Goal: Information Seeking & Learning: Learn about a topic

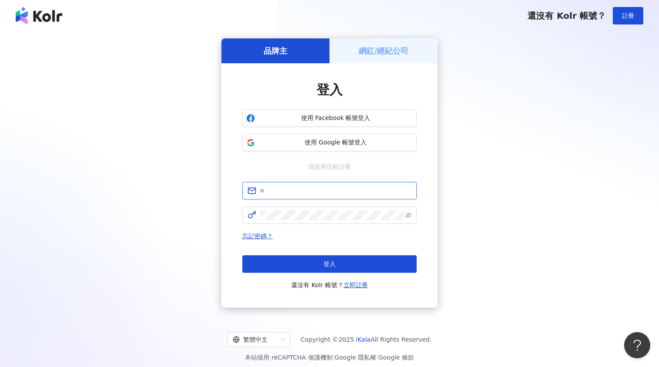
click at [303, 189] on input "text" at bounding box center [336, 191] width 152 height 10
paste input "**********"
type input "**********"
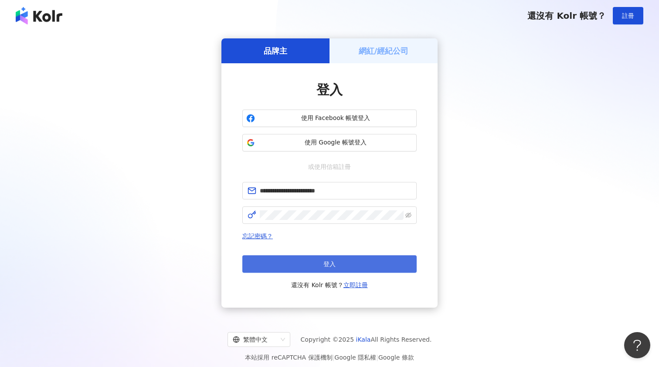
click at [342, 262] on button "登入" at bounding box center [329, 263] width 174 height 17
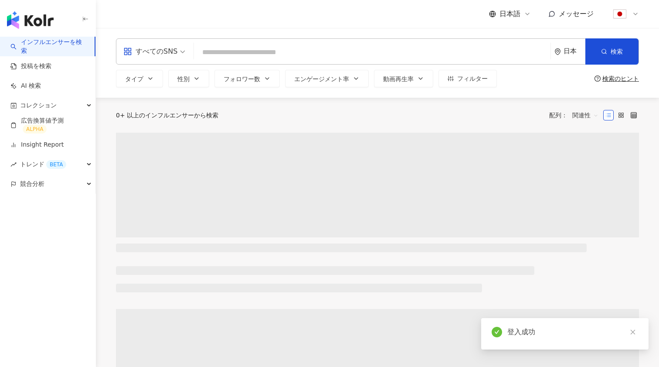
click at [219, 50] on input "search" at bounding box center [373, 52] width 350 height 17
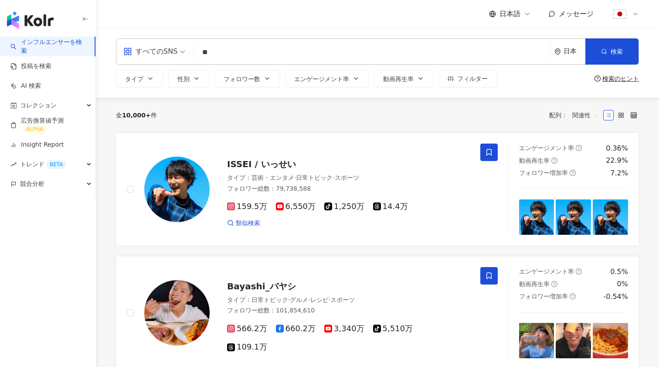
type input "*"
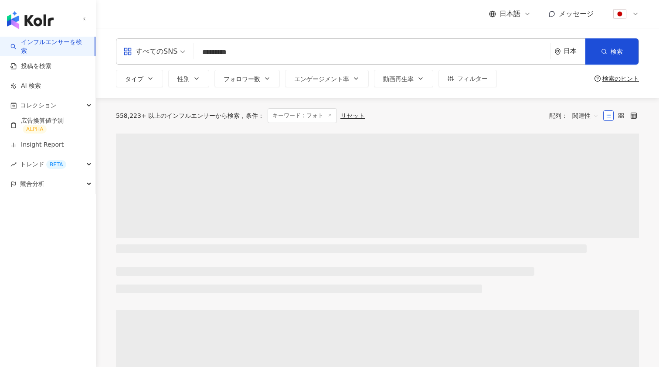
type input "*********"
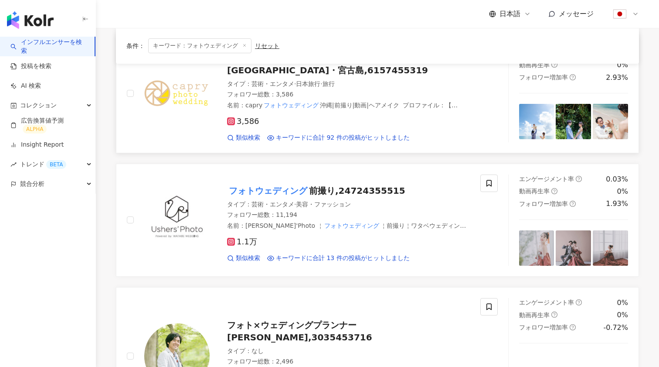
scroll to position [352, 0]
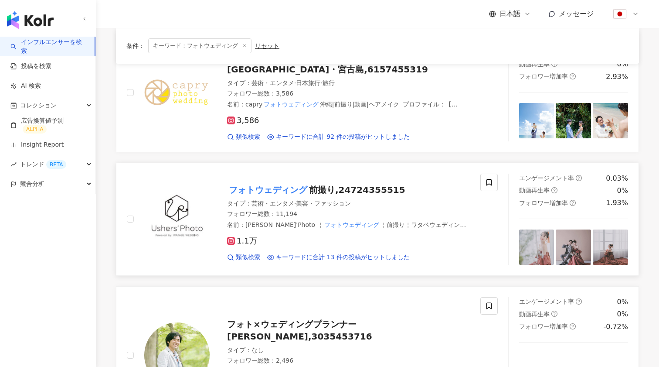
click at [335, 184] on span "前撮り,24724355515" at bounding box center [357, 189] width 96 height 10
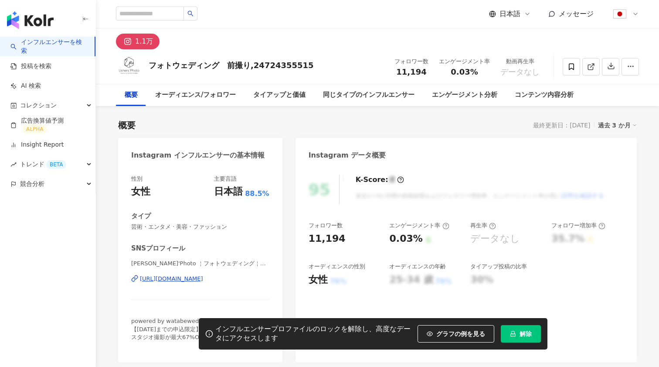
click at [528, 335] on span "解除" at bounding box center [526, 333] width 12 height 7
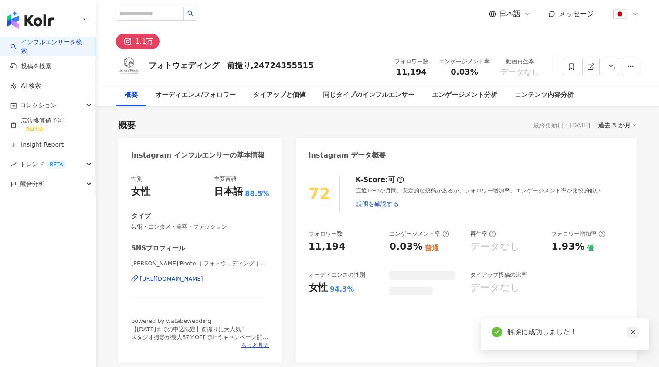
click at [636, 333] on icon "close" at bounding box center [633, 332] width 6 height 6
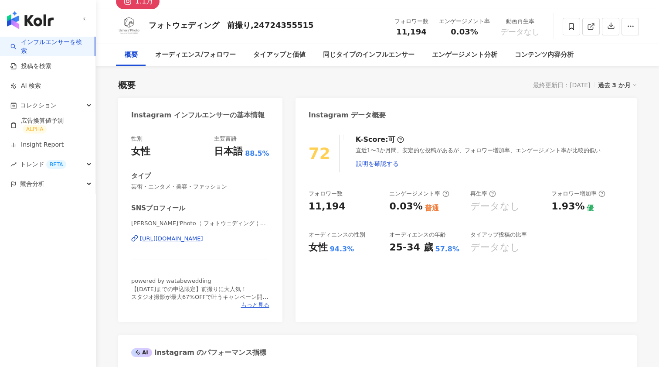
click at [634, 366] on icon "close" at bounding box center [633, 370] width 5 height 5
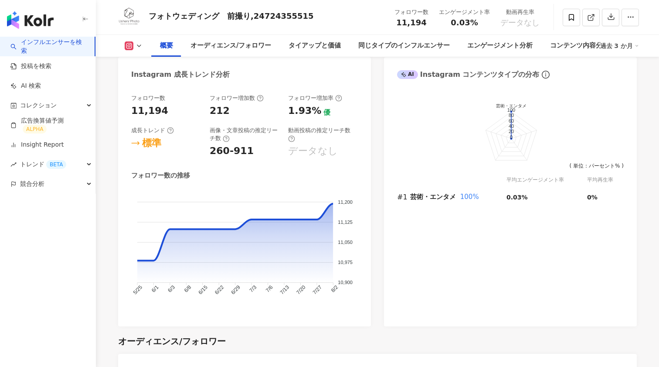
scroll to position [491, 0]
drag, startPoint x: 214, startPoint y: 16, endPoint x: 148, endPoint y: 14, distance: 65.9
click at [148, 14] on div "フォトウェディング　前撮り,24724355515 フォロワー数 11,194 エンゲージメント率 0.03% 動画再生率 データなし" at bounding box center [378, 17] width 558 height 34
copy div "フォトウェディング"
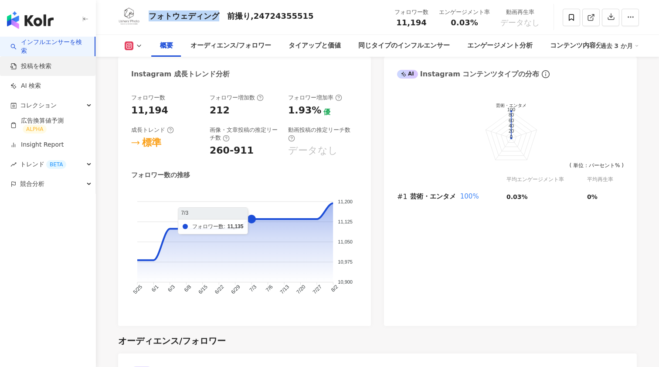
click at [47, 63] on link "投稿を検索" at bounding box center [30, 66] width 41 height 9
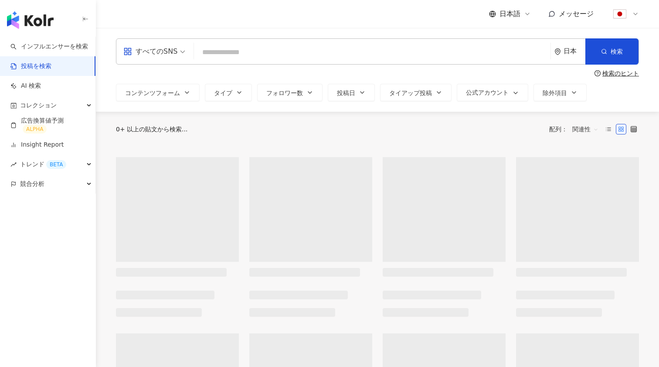
click at [236, 50] on input "search" at bounding box center [373, 52] width 350 height 19
paste input "*********"
type input "*********"
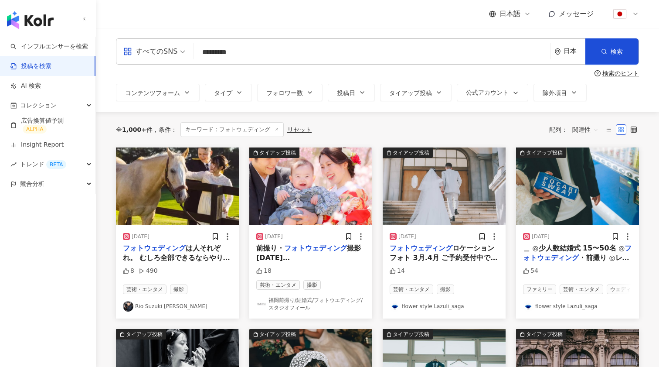
click at [429, 198] on img at bounding box center [444, 186] width 123 height 78
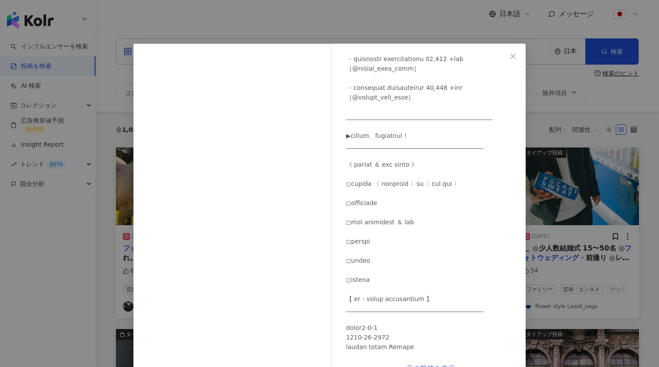
scroll to position [261, 0]
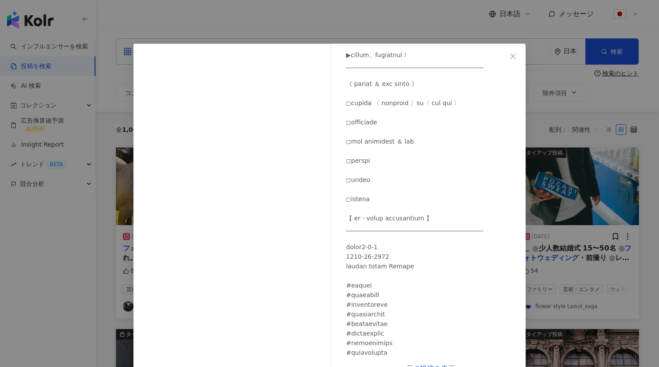
click at [513, 55] on icon "close" at bounding box center [513, 55] width 5 height 5
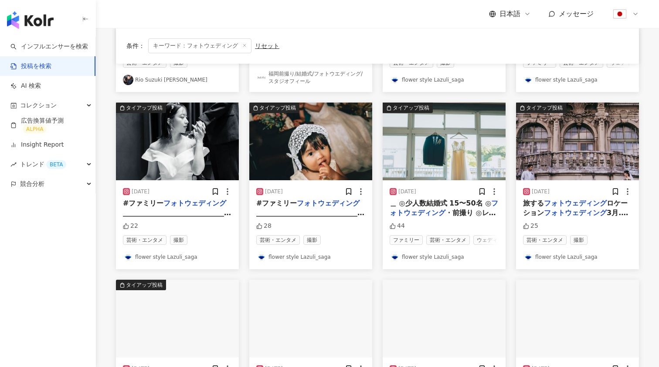
scroll to position [228, 0]
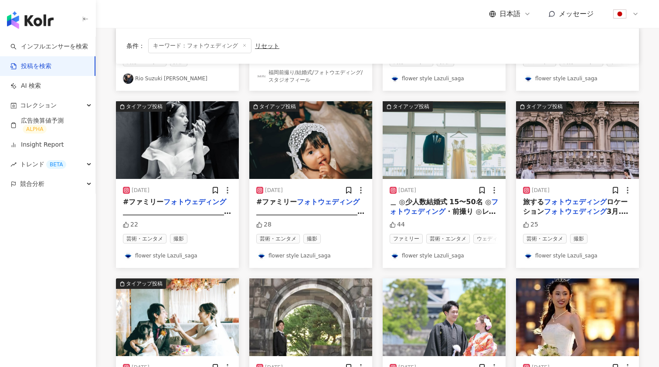
click at [558, 211] on mark "フォトウェディング" at bounding box center [575, 211] width 63 height 8
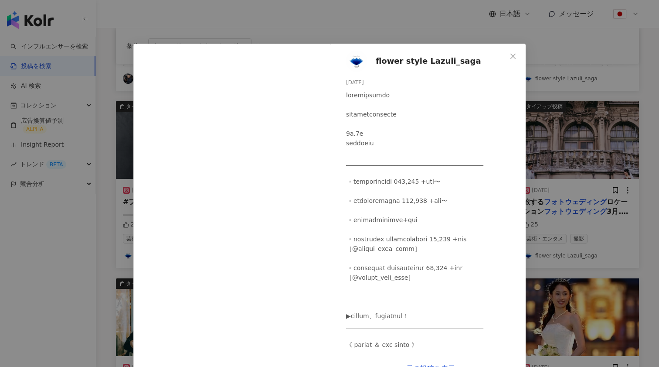
click at [513, 55] on icon "close" at bounding box center [513, 56] width 7 height 7
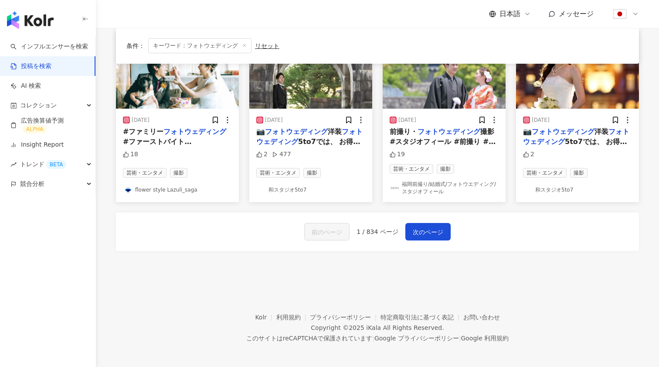
scroll to position [474, 0]
click at [416, 227] on span "次のページ" at bounding box center [428, 232] width 31 height 10
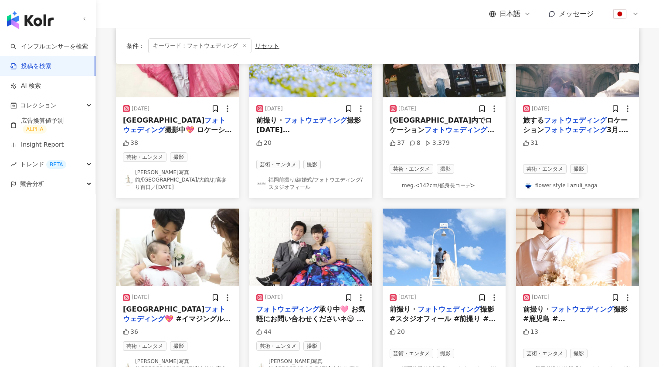
scroll to position [314, 0]
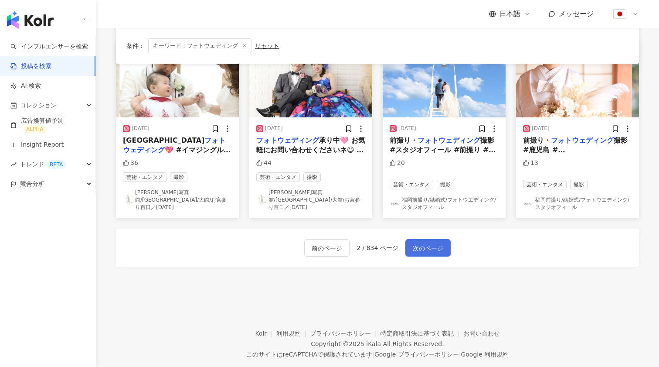
click at [420, 243] on span "次のページ" at bounding box center [428, 248] width 31 height 10
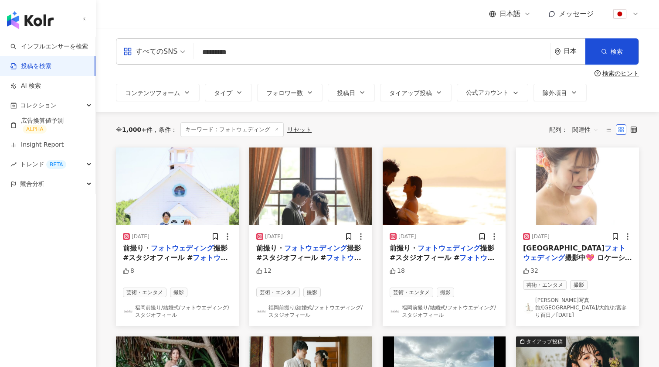
scroll to position [1, 0]
